Goal: Transaction & Acquisition: Purchase product/service

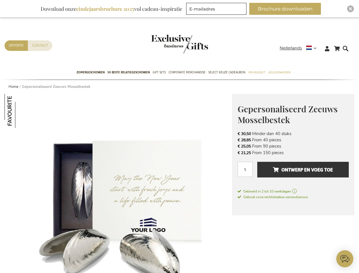
click at [300, 48] on span "Nederlands" at bounding box center [291, 48] width 22 height 7
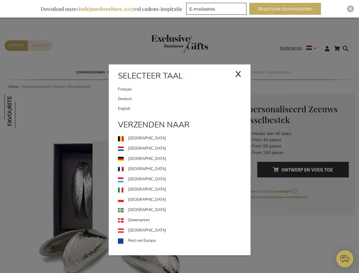
click at [118, 183] on link "[GEOGRAPHIC_DATA]" at bounding box center [184, 179] width 132 height 10
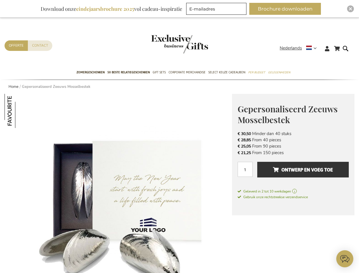
click at [22, 111] on img at bounding box center [22, 111] width 34 height 34
click at [293, 172] on span "Ontwerp en voeg toe" at bounding box center [303, 169] width 60 height 9
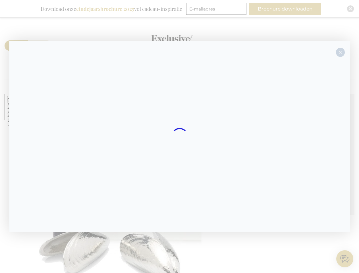
click at [303, 169] on div at bounding box center [179, 137] width 341 height 192
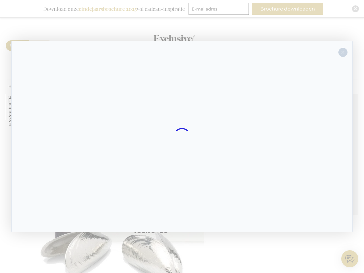
click at [287, 9] on div at bounding box center [182, 136] width 364 height 273
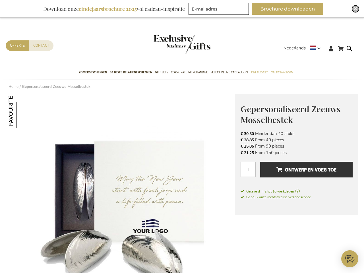
click at [354, 9] on img "Close" at bounding box center [355, 8] width 3 height 3
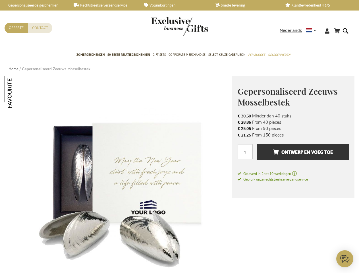
click at [345, 259] on icon at bounding box center [344, 258] width 17 height 17
